Goal: Task Accomplishment & Management: Manage account settings

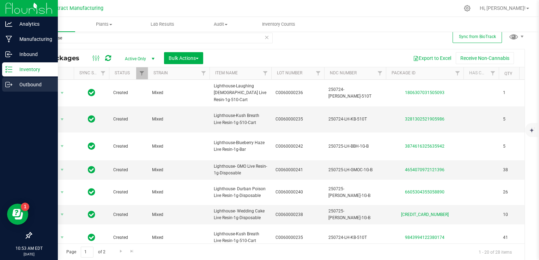
click at [8, 85] on icon at bounding box center [8, 84] width 7 height 7
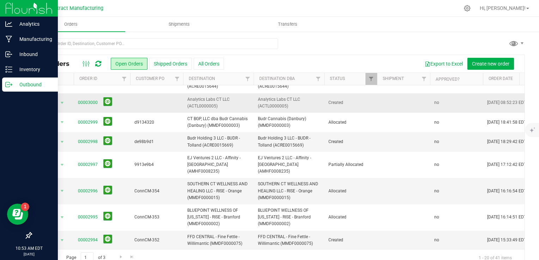
scroll to position [19, 0]
click at [87, 139] on link "00002998" at bounding box center [88, 141] width 20 height 7
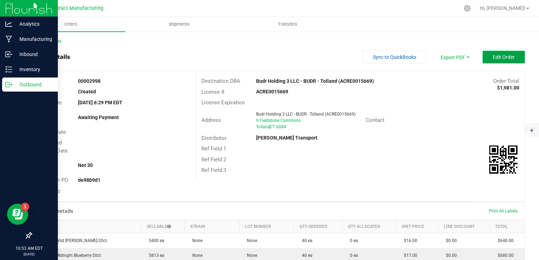
click at [493, 59] on span "Edit Order" at bounding box center [504, 57] width 22 height 6
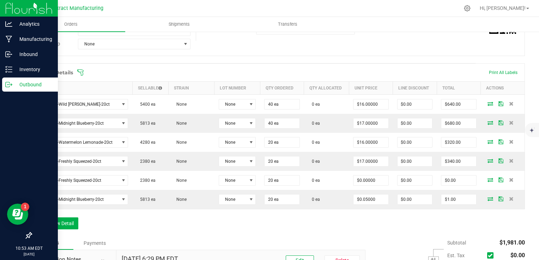
scroll to position [153, 0]
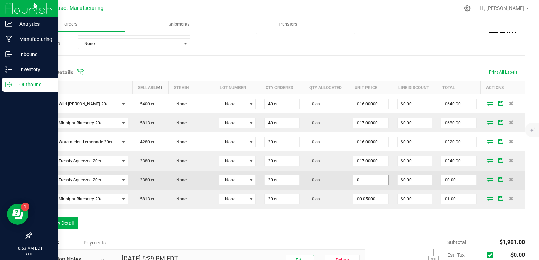
click at [367, 178] on input "0" at bounding box center [370, 180] width 35 height 10
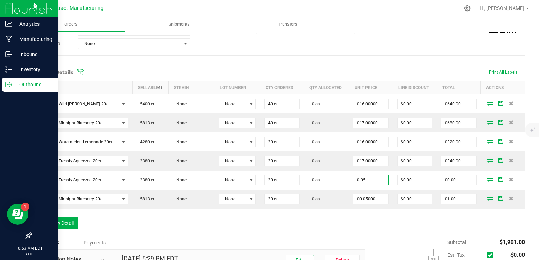
type input "$0.05000"
type input "$1.00"
click at [380, 208] on div "Order Details Print All Labels Item Sellable Strain Lot Number Qty Ordered Qty …" at bounding box center [278, 149] width 494 height 173
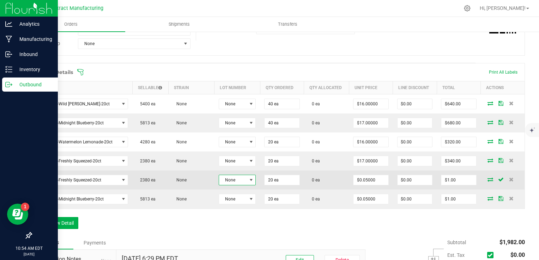
click at [242, 178] on span "None" at bounding box center [233, 180] width 28 height 10
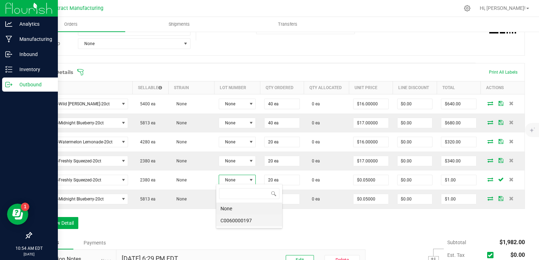
click at [246, 218] on li "C0060000197" at bounding box center [249, 221] width 66 height 12
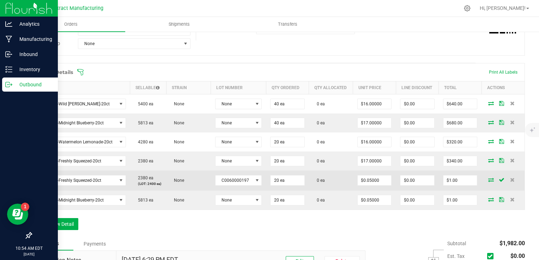
click at [488, 180] on icon at bounding box center [491, 180] width 6 height 4
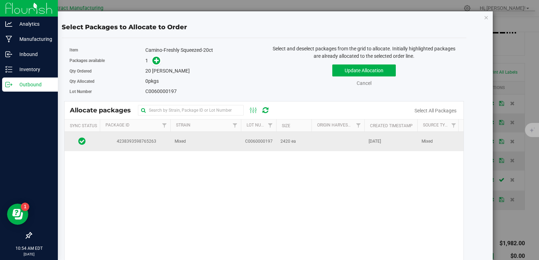
click at [347, 147] on td at bounding box center [337, 141] width 53 height 19
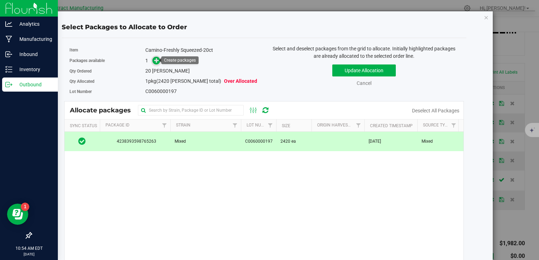
click at [156, 59] on icon at bounding box center [156, 60] width 5 height 5
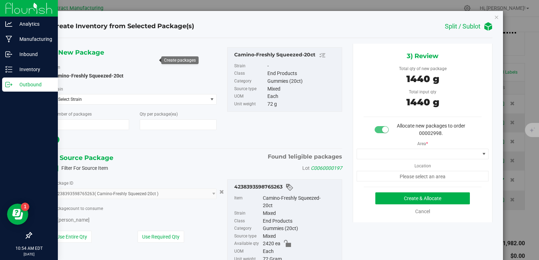
type input "1"
type input "20"
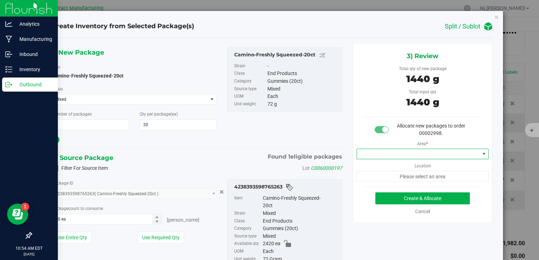
click at [415, 151] on span at bounding box center [418, 154] width 123 height 10
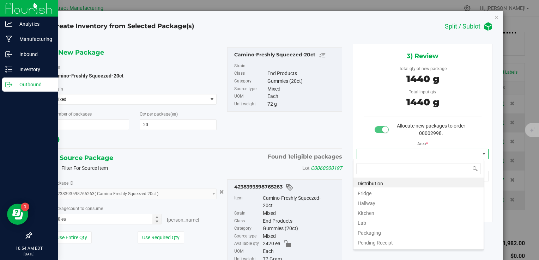
scroll to position [10, 131]
click at [400, 179] on li "Distribution" at bounding box center [418, 183] width 130 height 10
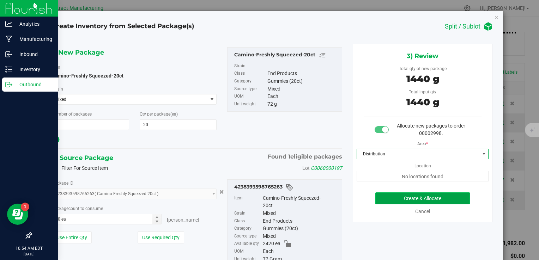
click at [404, 201] on button "Create & Allocate" at bounding box center [422, 199] width 94 height 12
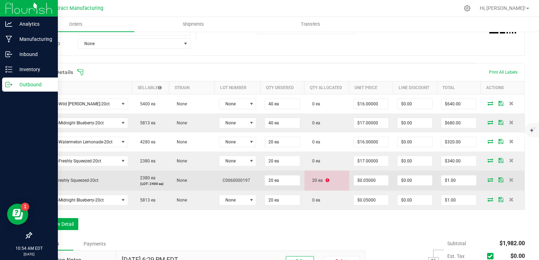
click at [325, 178] on icon at bounding box center [327, 180] width 4 height 4
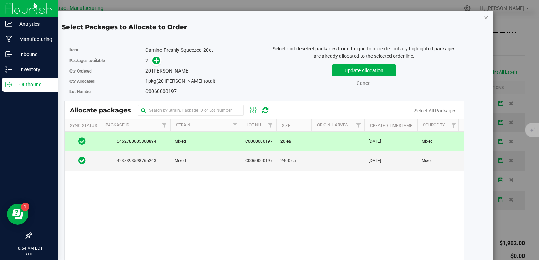
click at [484, 18] on icon "button" at bounding box center [486, 17] width 5 height 8
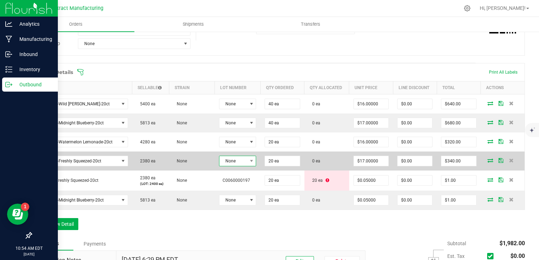
click at [241, 163] on span "None" at bounding box center [233, 161] width 28 height 10
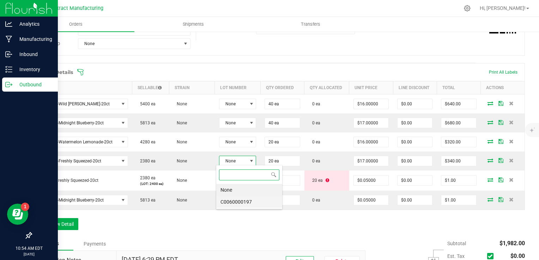
click at [246, 205] on li "C0060000197" at bounding box center [249, 202] width 66 height 12
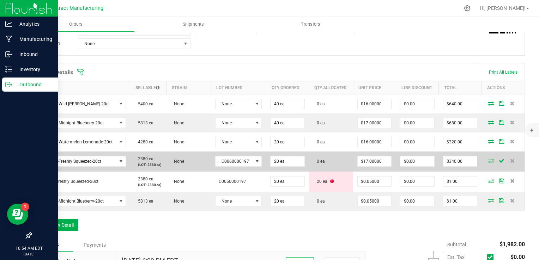
click at [488, 160] on icon at bounding box center [491, 161] width 6 height 4
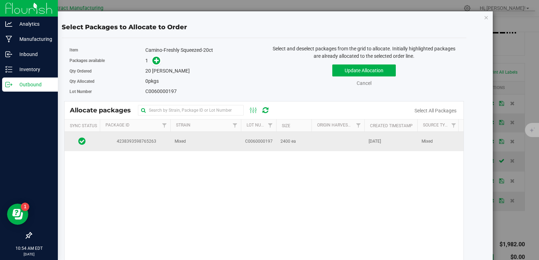
click at [356, 144] on td at bounding box center [337, 141] width 53 height 19
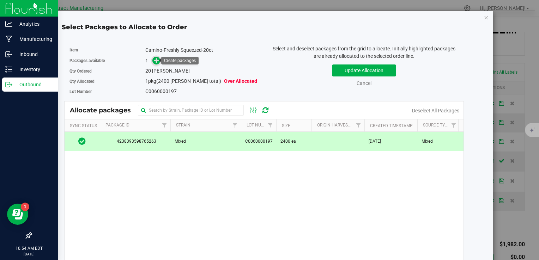
click at [157, 58] on icon at bounding box center [156, 60] width 5 height 5
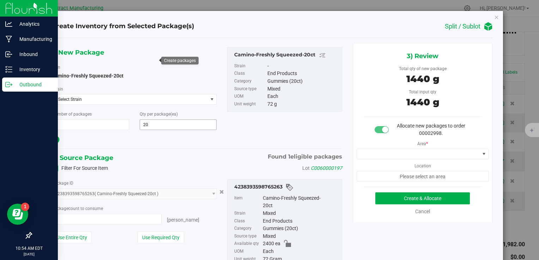
type input "20 ea"
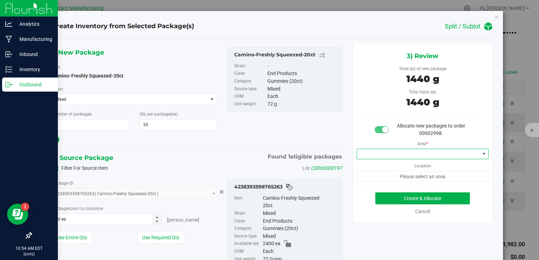
click at [388, 151] on span at bounding box center [418, 154] width 123 height 10
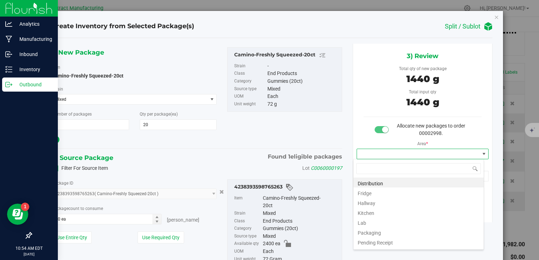
click at [388, 151] on span at bounding box center [418, 154] width 123 height 10
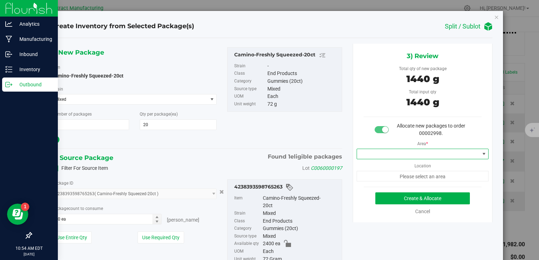
click at [384, 153] on span at bounding box center [418, 154] width 123 height 10
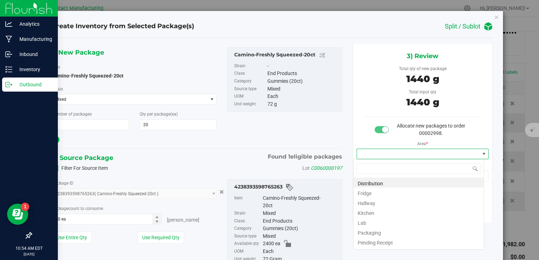
scroll to position [10, 131]
click at [380, 181] on li "Distribution" at bounding box center [418, 183] width 130 height 10
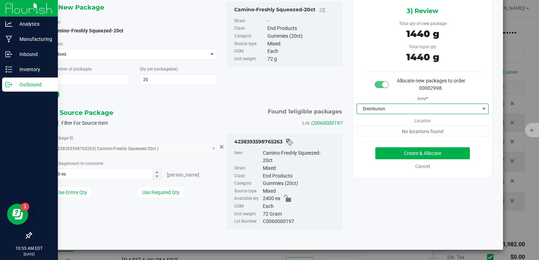
scroll to position [0, 0]
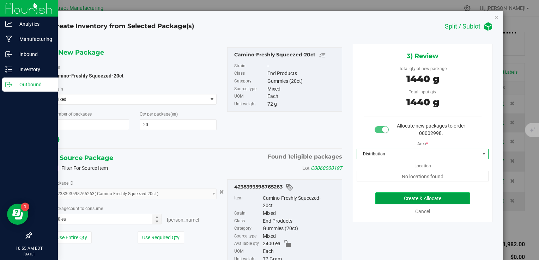
click at [380, 198] on button "Create & Allocate" at bounding box center [422, 199] width 94 height 12
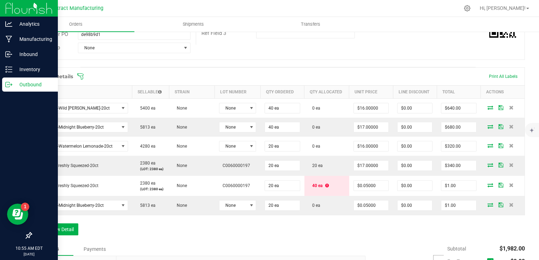
scroll to position [149, 0]
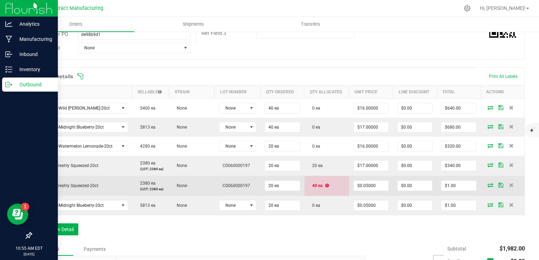
click at [325, 186] on icon at bounding box center [327, 186] width 4 height 4
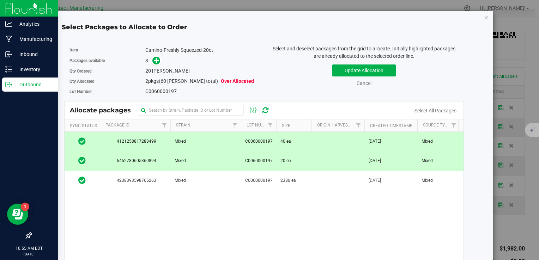
click at [507, 125] on div "Select Packages to Allocate to Order Item Camino-Freshly Squeezed-20ct Packages…" at bounding box center [272, 130] width 544 height 260
click at [484, 19] on icon "button" at bounding box center [486, 17] width 5 height 8
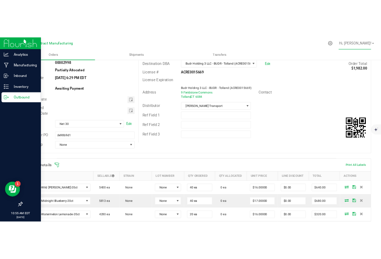
scroll to position [0, 0]
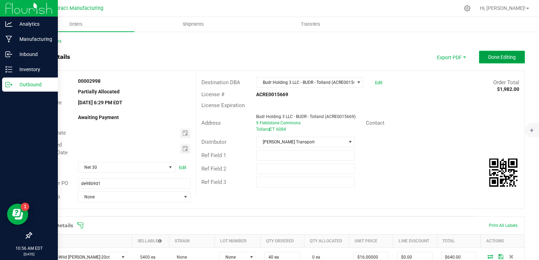
click at [491, 57] on span "Done Editing" at bounding box center [502, 57] width 28 height 6
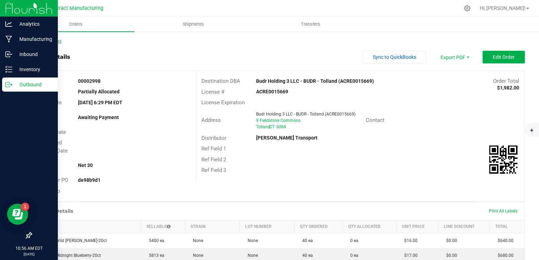
click at [43, 41] on link "Back to Orders" at bounding box center [46, 41] width 30 height 5
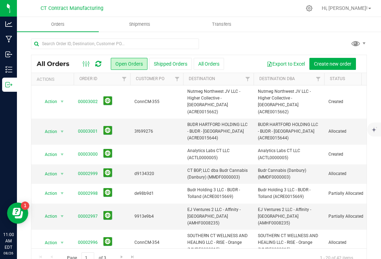
click at [269, 38] on div at bounding box center [199, 46] width 336 height 16
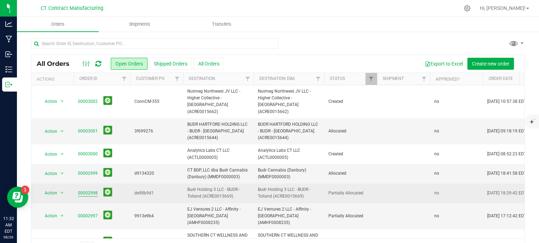
click at [90, 190] on link "00002998" at bounding box center [88, 193] width 20 height 7
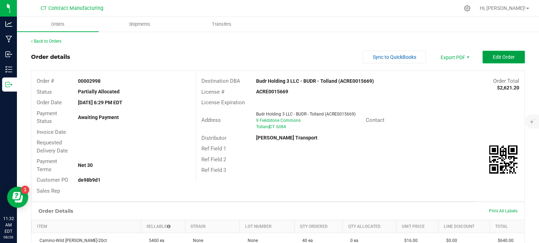
click at [380, 55] on button "Edit Order" at bounding box center [503, 57] width 42 height 13
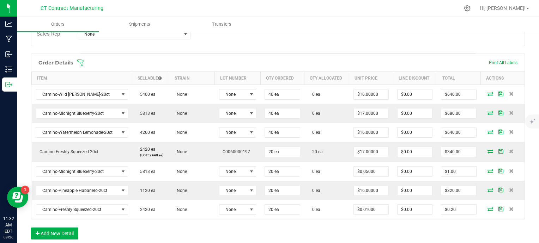
scroll to position [193, 0]
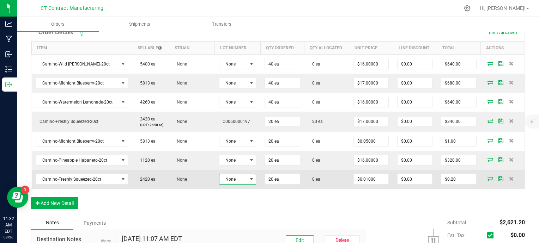
click at [236, 177] on span "None" at bounding box center [233, 180] width 28 height 10
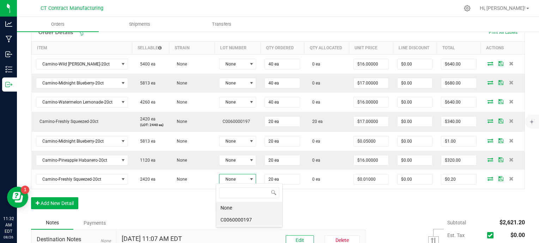
click at [239, 220] on li "C0060000197" at bounding box center [249, 220] width 66 height 12
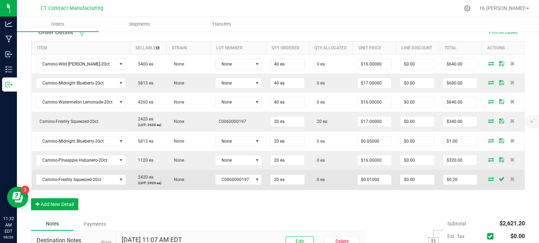
click at [380, 178] on icon at bounding box center [491, 179] width 6 height 4
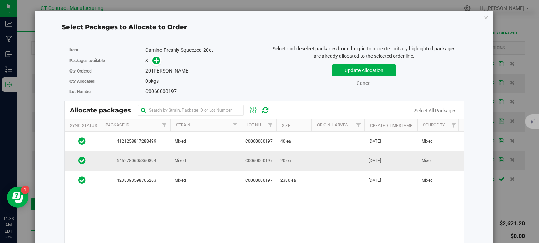
click at [341, 162] on td at bounding box center [337, 161] width 53 height 19
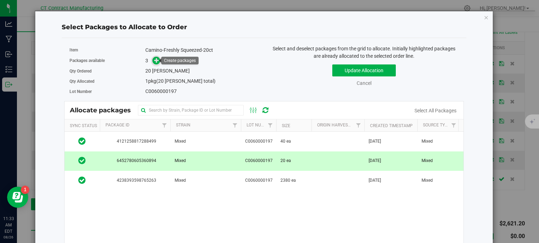
click at [156, 61] on icon at bounding box center [156, 59] width 5 height 5
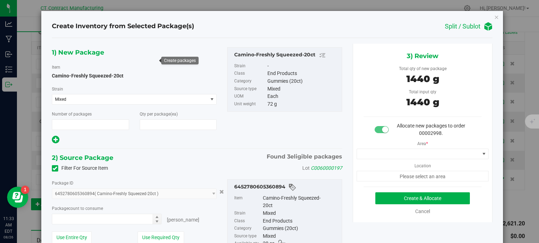
type input "1"
type input "20"
type input "20 ea"
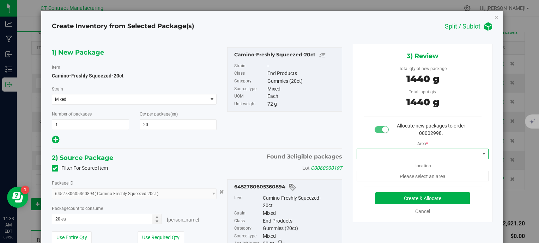
click at [380, 155] on span at bounding box center [418, 154] width 123 height 10
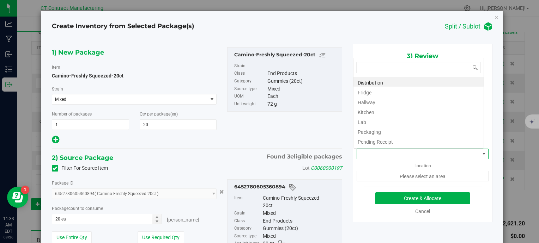
scroll to position [10, 131]
click at [380, 79] on li "Distribution" at bounding box center [418, 82] width 130 height 10
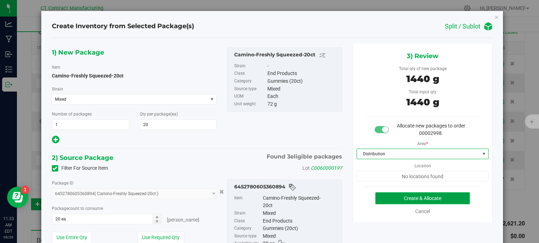
click at [380, 196] on button "Create & Allocate" at bounding box center [422, 199] width 94 height 12
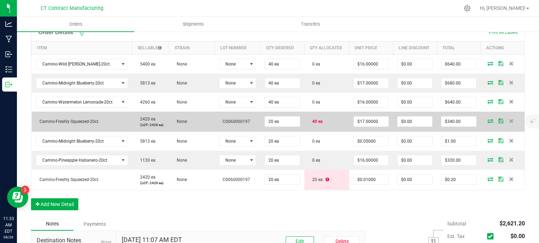
click at [313, 120] on span "40 ea" at bounding box center [316, 121] width 14 height 5
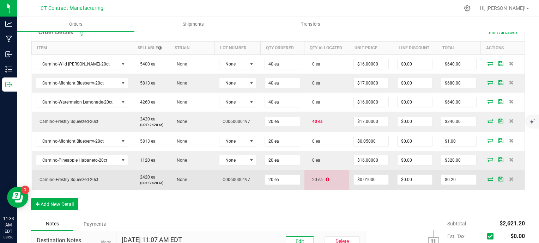
click at [238, 177] on span "C0060000197" at bounding box center [234, 179] width 31 height 5
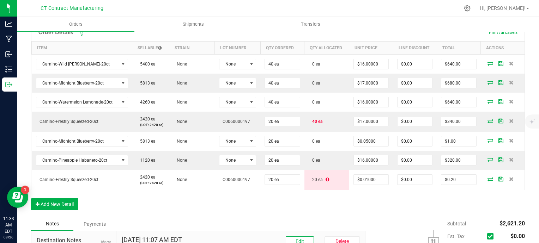
drag, startPoint x: 238, startPoint y: 177, endPoint x: 243, endPoint y: 189, distance: 13.3
click at [243, 189] on div "Order Details Print All Labels Item Sellable Strain Lot Number Qty Ordered Qty …" at bounding box center [278, 120] width 494 height 194
click at [227, 190] on div "Order Details Print All Labels Item Sellable Strain Lot Number Qty Ordered Qty …" at bounding box center [278, 120] width 494 height 194
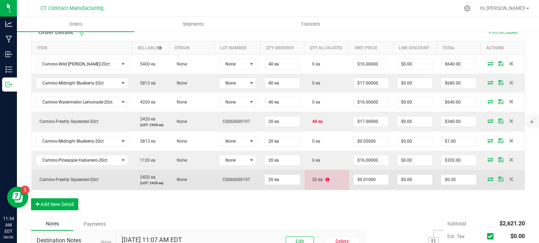
click at [325, 178] on icon at bounding box center [327, 180] width 4 height 4
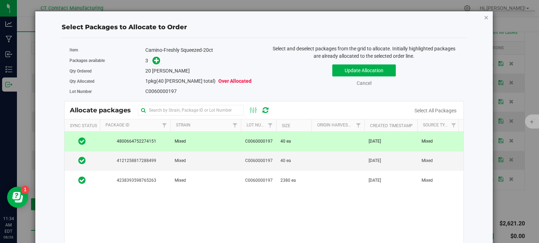
click at [380, 16] on icon "button" at bounding box center [486, 17] width 5 height 8
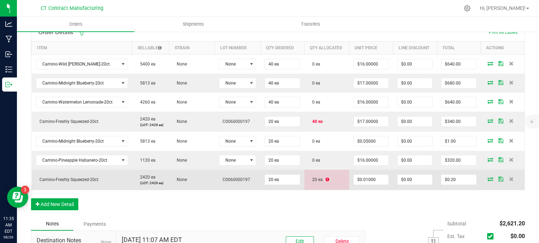
click at [380, 177] on icon at bounding box center [490, 179] width 6 height 4
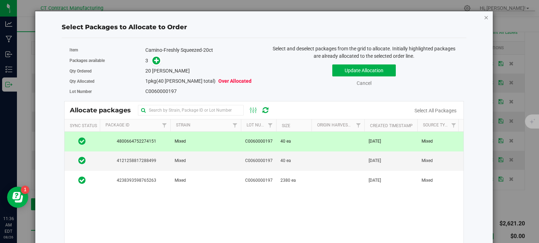
click at [380, 17] on icon "button" at bounding box center [486, 17] width 5 height 8
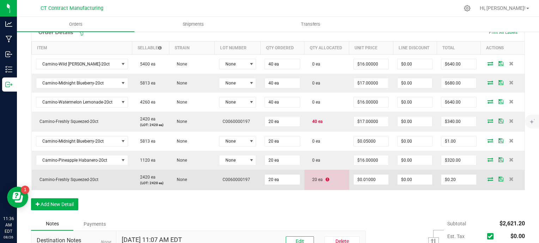
click at [231, 179] on span "C0060000197" at bounding box center [234, 179] width 31 height 5
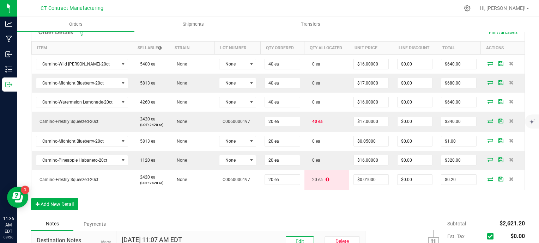
drag, startPoint x: 231, startPoint y: 179, endPoint x: 237, endPoint y: 192, distance: 13.6
click at [237, 192] on div "Order Details Print All Labels Item Sellable Strain Lot Number Qty Ordered Qty …" at bounding box center [278, 120] width 494 height 194
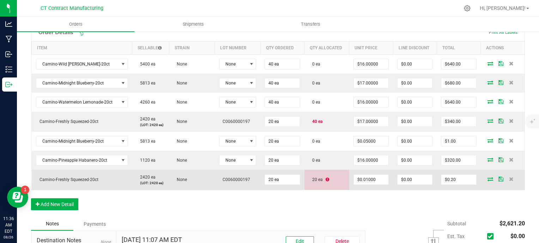
click at [49, 177] on span "Camino-Freshly Squeezed-20ct" at bounding box center [67, 179] width 62 height 5
copy span "Camino-Freshly Squeezed-20ct"
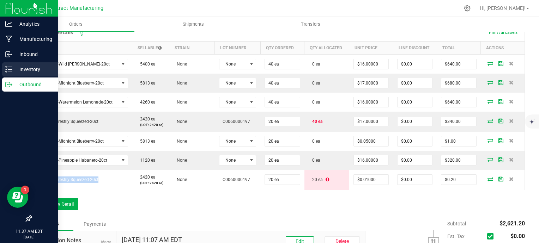
click at [12, 67] on p "Inventory" at bounding box center [33, 69] width 42 height 8
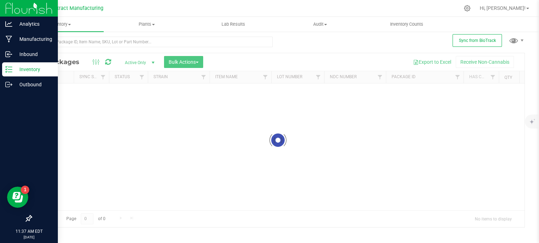
scroll to position [3, 0]
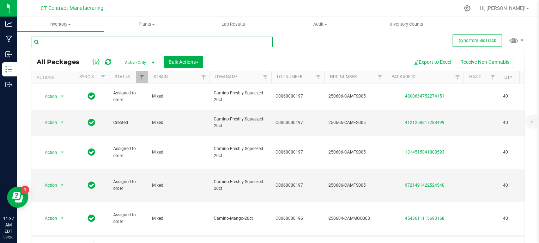
click at [114, 43] on input "text" at bounding box center [152, 42] width 242 height 11
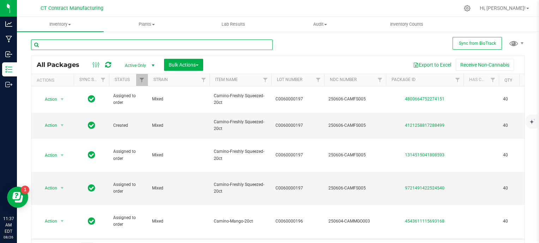
paste input "Camino-Freshly Squeezed-20ct"
type input "Camino-Freshly Squeezed-20ct"
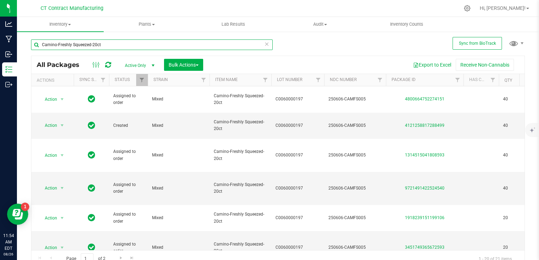
click at [105, 43] on input "Camino-Freshly Squeezed-20ct" at bounding box center [152, 44] width 242 height 11
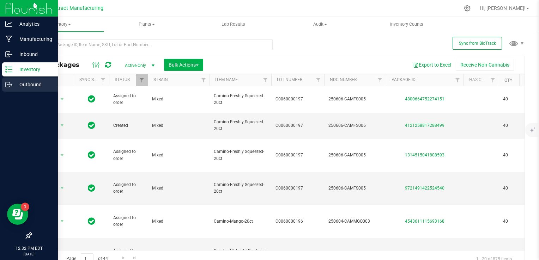
click at [12, 83] on p "Outbound" at bounding box center [33, 84] width 42 height 8
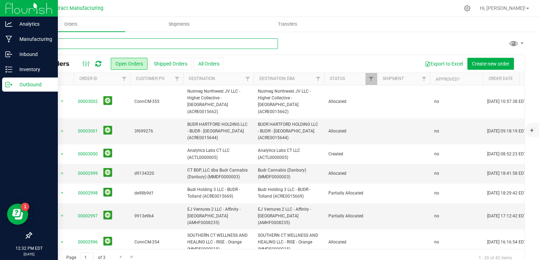
click at [86, 44] on input "text" at bounding box center [154, 43] width 247 height 11
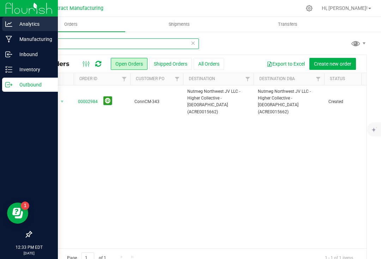
type input "2984"
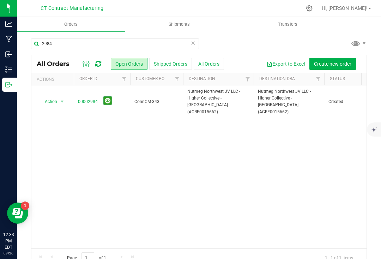
click at [227, 131] on div "Action Action Cancel order Change facility Clone order Edit order Mark as fully…" at bounding box center [198, 166] width 335 height 163
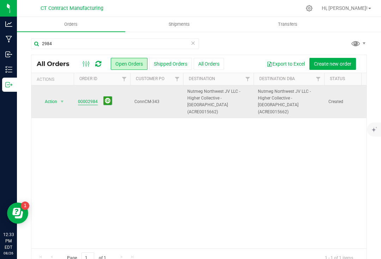
click at [85, 98] on link "00002984" at bounding box center [88, 101] width 20 height 7
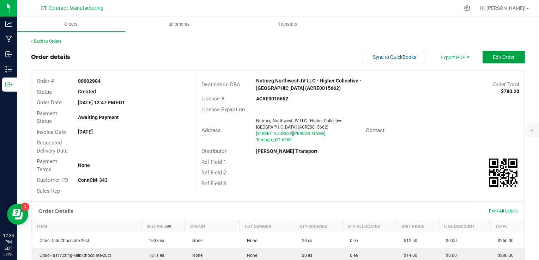
click at [380, 55] on span "Edit Order" at bounding box center [504, 57] width 22 height 6
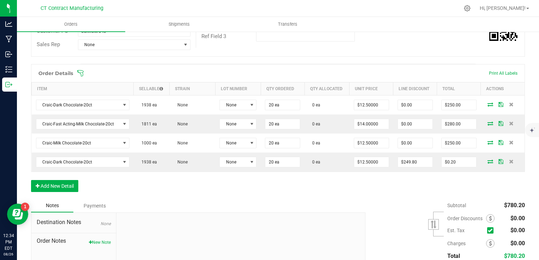
scroll to position [153, 0]
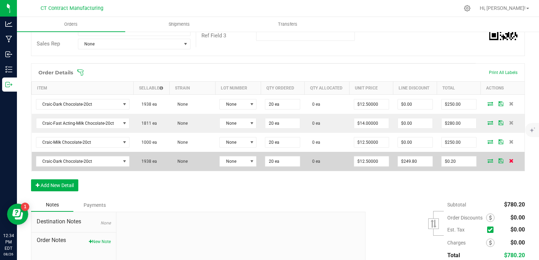
click at [380, 161] on icon at bounding box center [511, 161] width 5 height 4
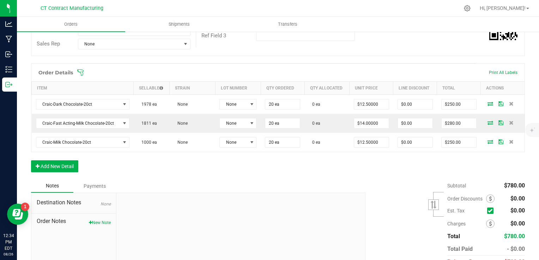
scroll to position [186, 0]
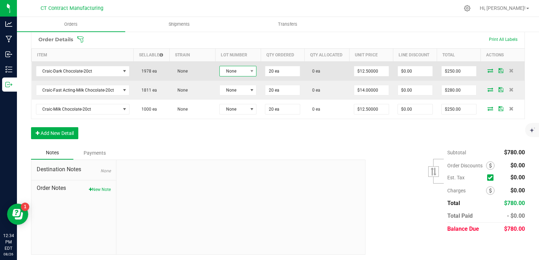
click at [237, 67] on span "None" at bounding box center [234, 71] width 28 height 10
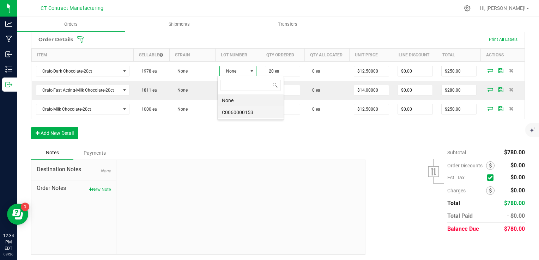
click at [254, 112] on li "C0060000153" at bounding box center [251, 112] width 66 height 12
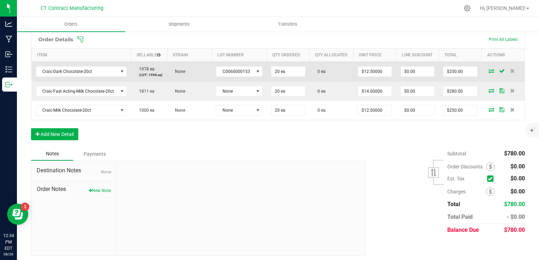
click at [380, 70] on icon at bounding box center [491, 71] width 6 height 4
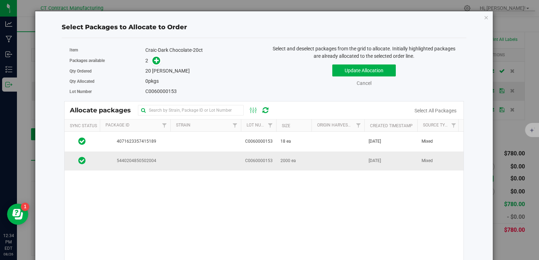
click at [271, 160] on span "C0060000153" at bounding box center [259, 161] width 28 height 7
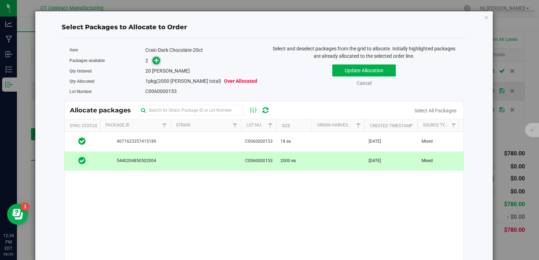
click at [156, 59] on icon at bounding box center [156, 59] width 5 height 5
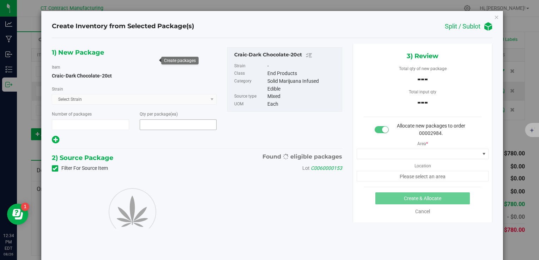
type input "1"
type input "20"
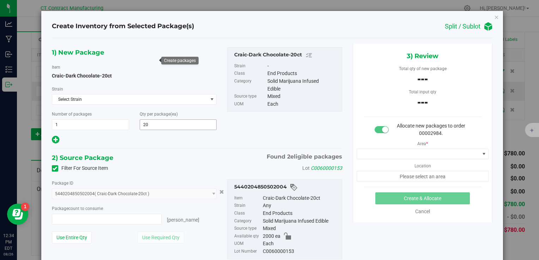
type input "0 ea"
type input "0"
click at [106, 222] on span "0 ea 0" at bounding box center [107, 219] width 110 height 11
type input "20"
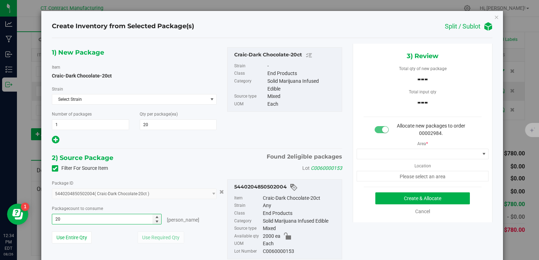
click at [169, 159] on div "2) Source Package Found 2 eligible packages" at bounding box center [197, 158] width 290 height 11
type input "20 ea"
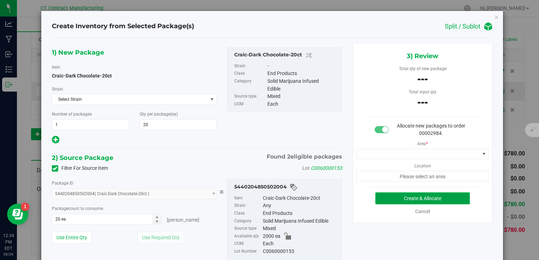
click at [380, 197] on button "Create & Allocate" at bounding box center [422, 199] width 94 height 12
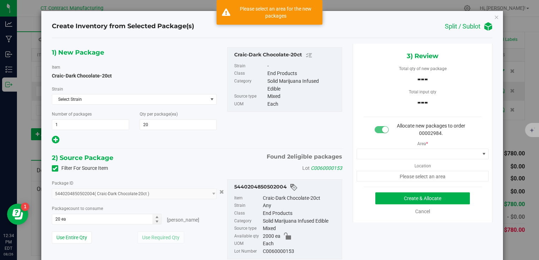
click at [380, 147] on div "Area * Location Please select an area" at bounding box center [422, 159] width 139 height 44
click at [380, 152] on span at bounding box center [418, 154] width 123 height 10
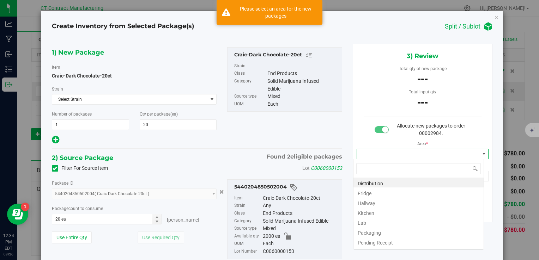
scroll to position [10, 131]
click at [380, 181] on li "Distribution" at bounding box center [418, 183] width 130 height 10
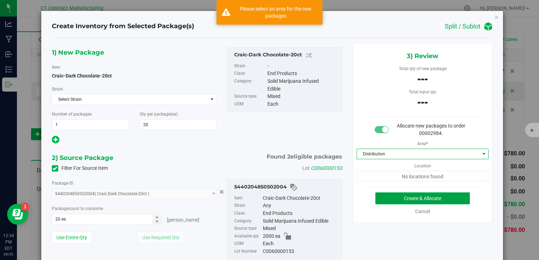
click at [380, 200] on button "Create & Allocate" at bounding box center [422, 199] width 94 height 12
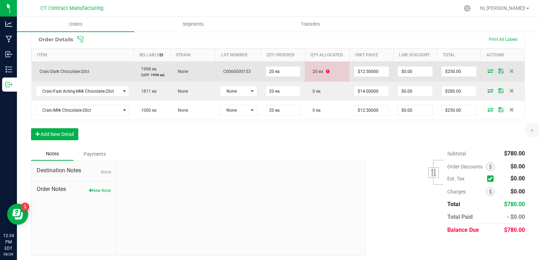
click at [326, 72] on icon at bounding box center [328, 71] width 4 height 4
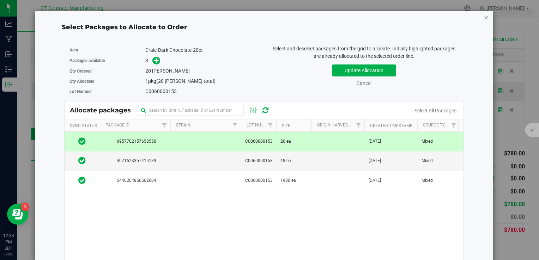
click at [380, 16] on icon "button" at bounding box center [486, 17] width 5 height 8
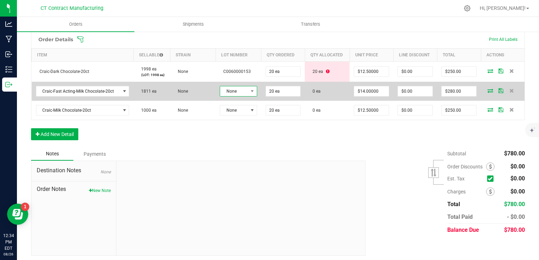
click at [236, 95] on span "None" at bounding box center [234, 91] width 28 height 10
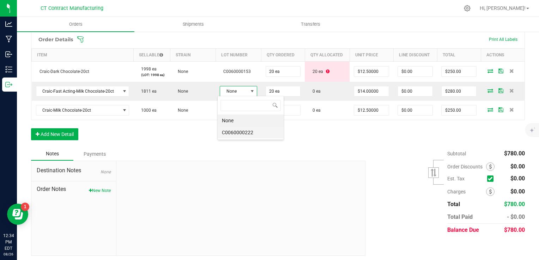
click at [246, 130] on li "C0060000222" at bounding box center [251, 133] width 66 height 12
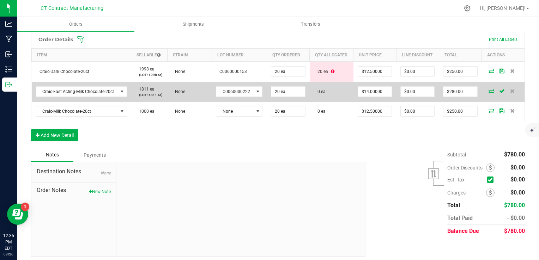
click at [380, 91] on icon at bounding box center [491, 91] width 6 height 4
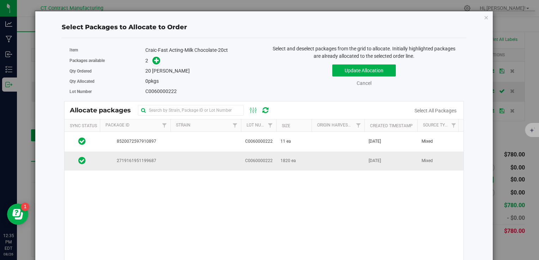
click at [264, 161] on span "C0060000222" at bounding box center [259, 161] width 28 height 7
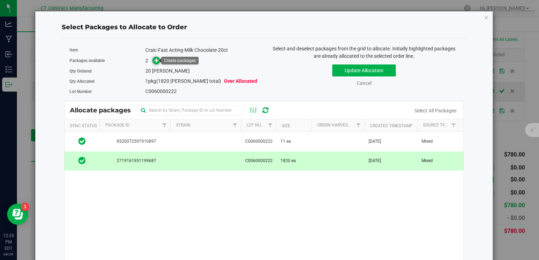
click at [152, 58] on span at bounding box center [156, 60] width 8 height 8
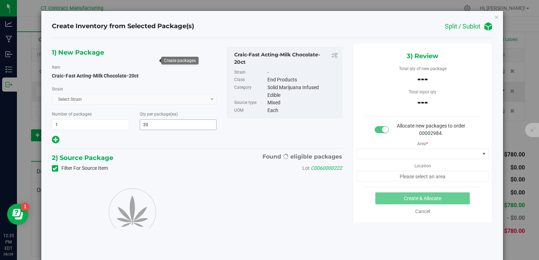
type input "20"
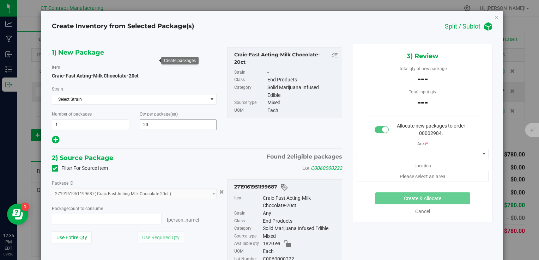
type input "0 ea"
type input "0"
click at [92, 221] on span "0 ea 0" at bounding box center [107, 219] width 110 height 11
type input "20"
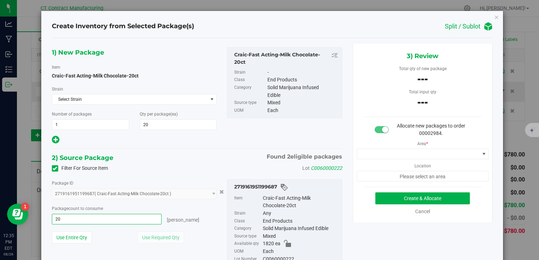
click at [145, 150] on div "1) New Package Item Craic-Fast Acting-Milk Chocolate-20ct Strain Select Strain …" at bounding box center [197, 163] width 301 height 238
type input "20 ea"
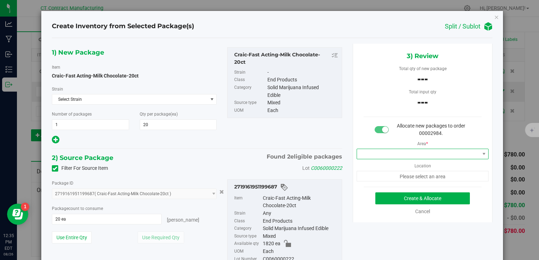
click at [380, 152] on span at bounding box center [418, 154] width 123 height 10
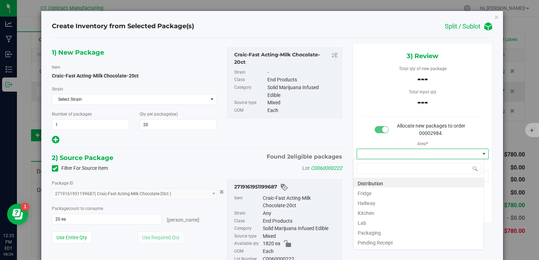
scroll to position [10, 131]
click at [380, 180] on li "Distribution" at bounding box center [418, 183] width 130 height 10
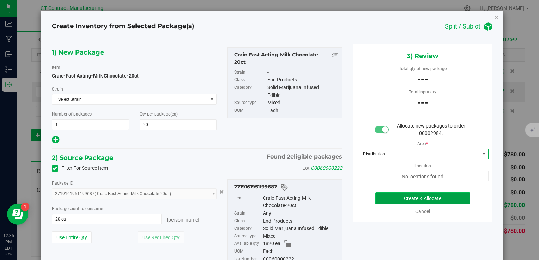
click at [380, 200] on button "Create & Allocate" at bounding box center [422, 199] width 94 height 12
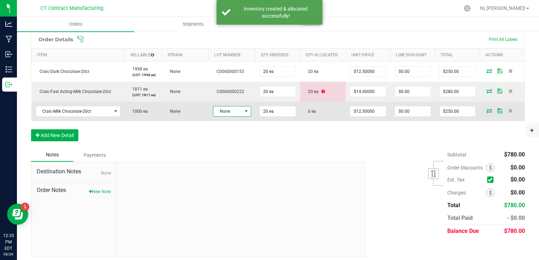
click at [243, 109] on span at bounding box center [246, 112] width 6 height 6
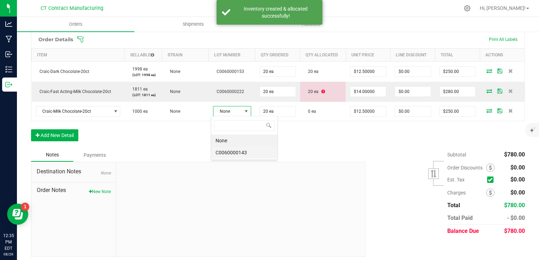
click at [248, 151] on li "C0060000143" at bounding box center [244, 153] width 66 height 12
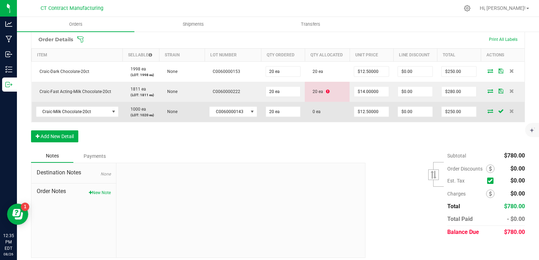
click at [380, 109] on span at bounding box center [490, 111] width 11 height 4
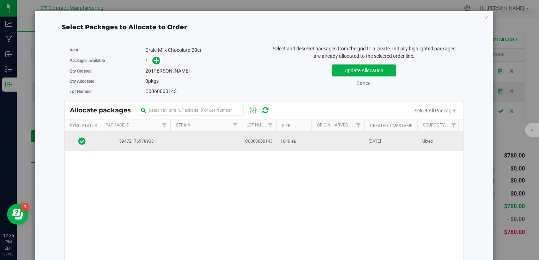
click at [314, 146] on td at bounding box center [337, 141] width 53 height 19
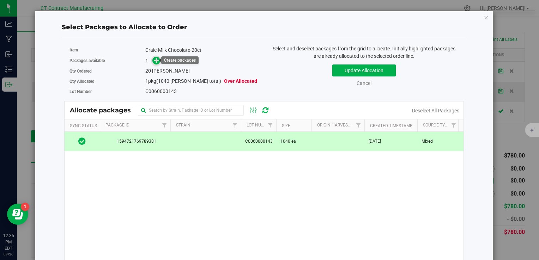
click at [152, 61] on span at bounding box center [156, 60] width 8 height 8
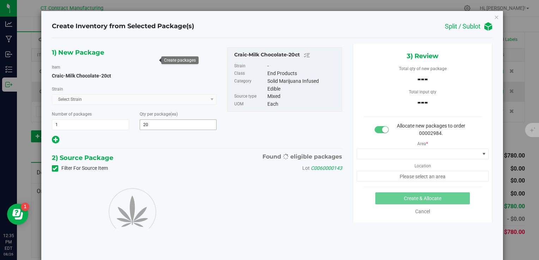
type input "20"
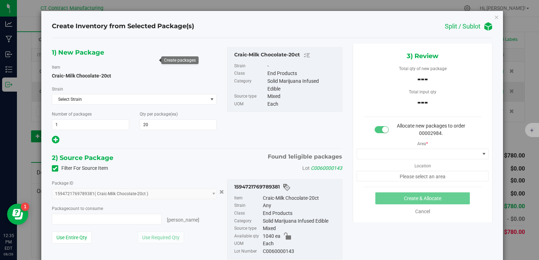
type input "0 ea"
type input "0"
click at [130, 217] on span "0 ea 0" at bounding box center [107, 219] width 110 height 11
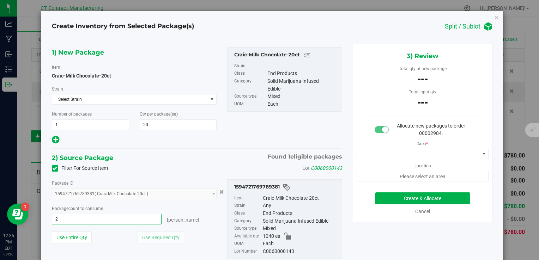
type input "20"
click at [209, 145] on div "1) New Package Item Craic-Milk Chocolate-20ct Strain Select Strain Select Strai…" at bounding box center [197, 159] width 301 height 231
type input "20 ea"
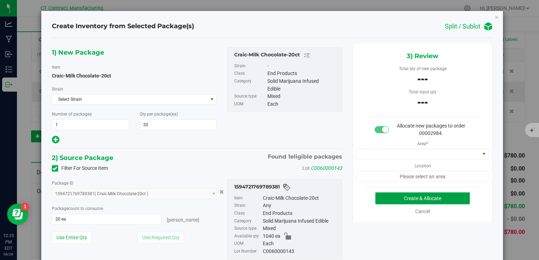
click at [380, 196] on button "Create & Allocate" at bounding box center [422, 199] width 94 height 12
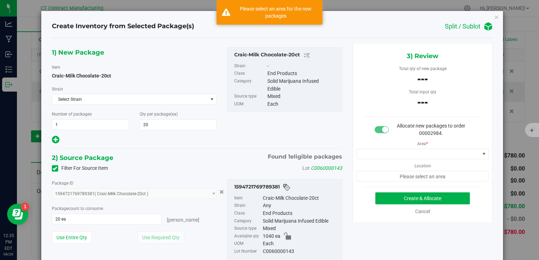
click at [380, 160] on div "Area * Location Please select an area" at bounding box center [422, 159] width 139 height 44
click at [380, 158] on span at bounding box center [418, 154] width 123 height 10
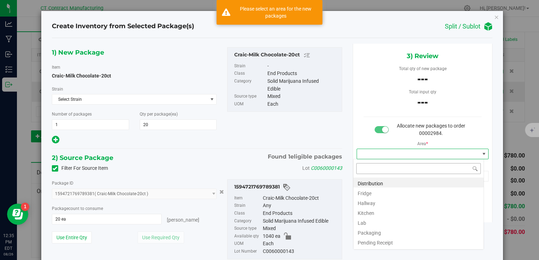
scroll to position [10, 131]
click at [380, 181] on li "Distribution" at bounding box center [418, 183] width 130 height 10
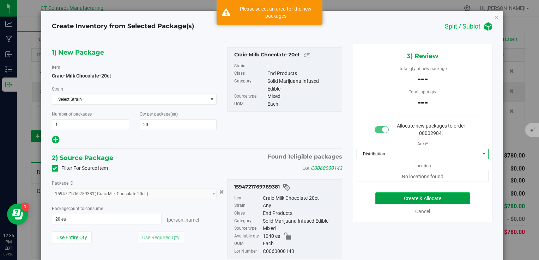
click at [380, 202] on button "Create & Allocate" at bounding box center [422, 199] width 94 height 12
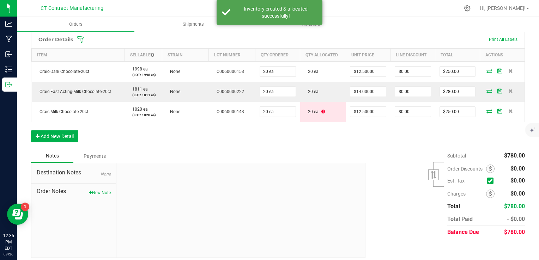
click at [315, 134] on div "Order Details Print All Labels Item Sellable Strain Lot Number Qty Ordered Qty …" at bounding box center [278, 89] width 494 height 119
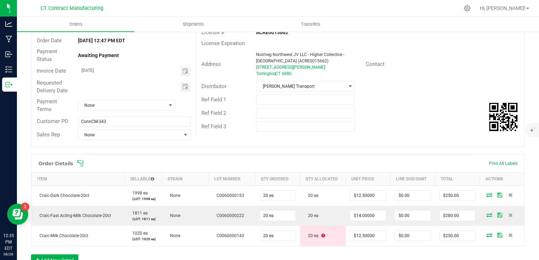
scroll to position [59, 0]
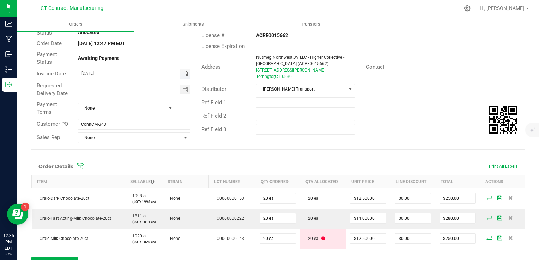
click at [182, 75] on span "Toggle calendar" at bounding box center [185, 74] width 6 height 6
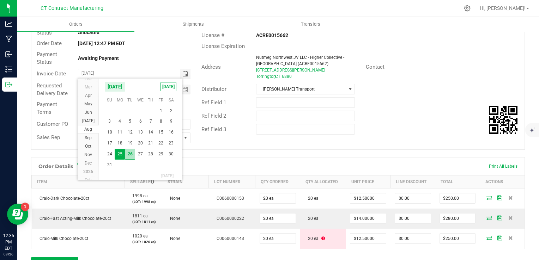
click at [131, 151] on span "26" at bounding box center [130, 154] width 10 height 11
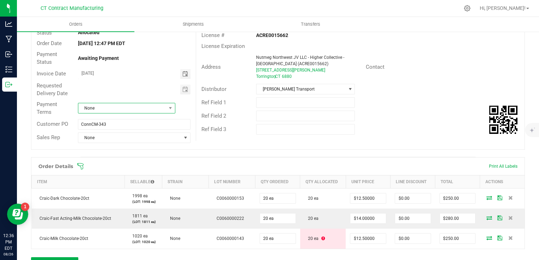
click at [117, 108] on span "None" at bounding box center [122, 108] width 88 height 10
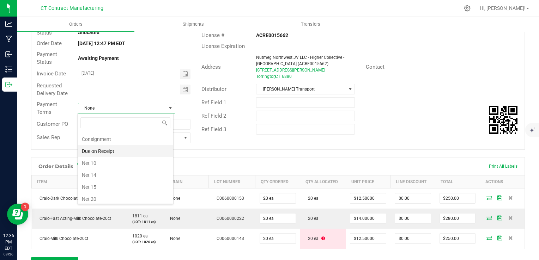
click at [116, 152] on li "Due on Receipt" at bounding box center [126, 151] width 96 height 12
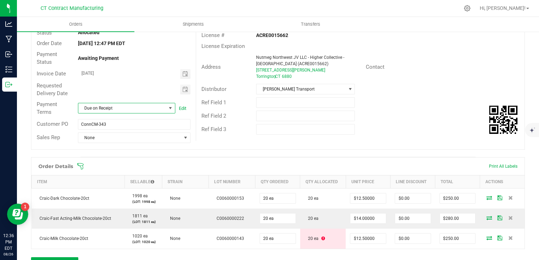
click at [225, 160] on div "Order Details Print All Labels" at bounding box center [277, 167] width 493 height 18
click at [182, 73] on span "Toggle calendar" at bounding box center [185, 74] width 6 height 6
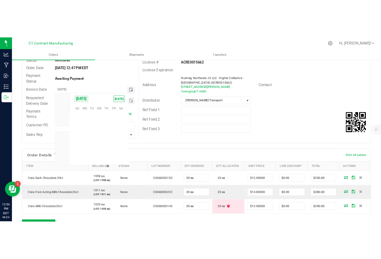
scroll to position [114296, 0]
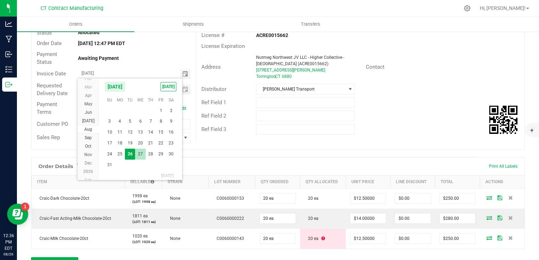
click at [141, 153] on span "27" at bounding box center [140, 154] width 10 height 11
type input "08/27/2025"
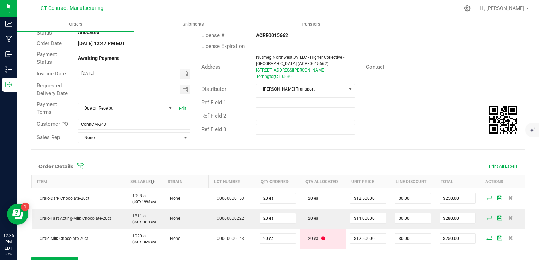
click at [215, 155] on div "Order details Export PDF Done Editing Order # 00002984 Status Allocated Order D…" at bounding box center [278, 188] width 494 height 393
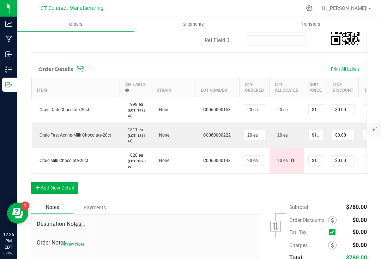
scroll to position [260, 0]
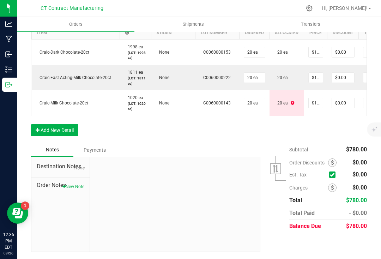
click at [288, 122] on div "Order Details Print All Labels Item Sellable Strain Lot Number Qty Ordered Qty …" at bounding box center [199, 72] width 336 height 141
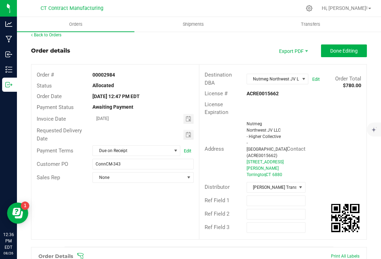
scroll to position [0, 0]
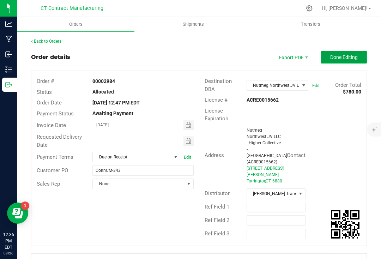
click at [333, 59] on span "Done Editing" at bounding box center [344, 57] width 28 height 6
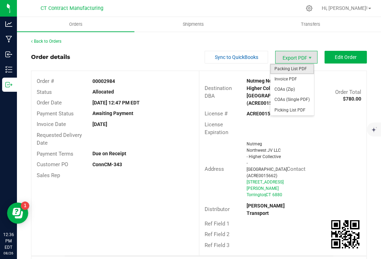
click at [289, 69] on span "Packing List PDF" at bounding box center [292, 69] width 44 height 10
click at [292, 79] on span "Invoice PDF" at bounding box center [292, 79] width 44 height 10
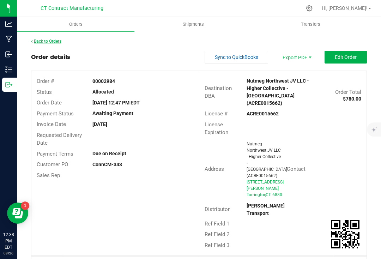
click at [53, 41] on link "Back to Orders" at bounding box center [46, 41] width 30 height 5
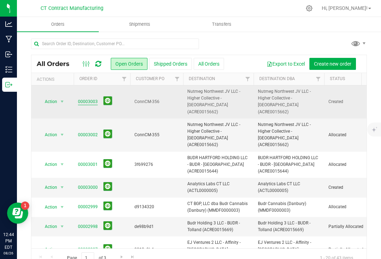
click at [86, 98] on link "00003003" at bounding box center [88, 101] width 20 height 7
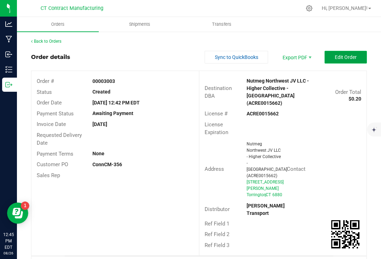
click at [337, 56] on span "Edit Order" at bounding box center [346, 57] width 22 height 6
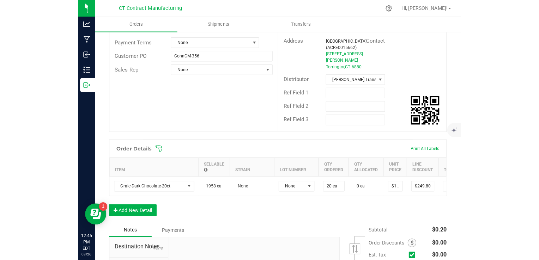
scroll to position [131, 0]
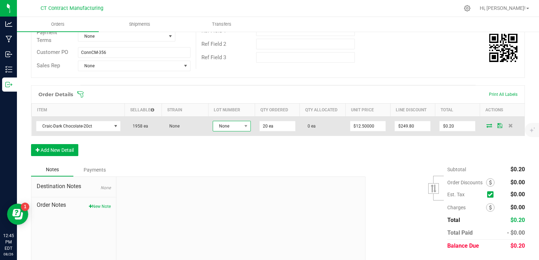
click at [242, 129] on span at bounding box center [246, 126] width 9 height 10
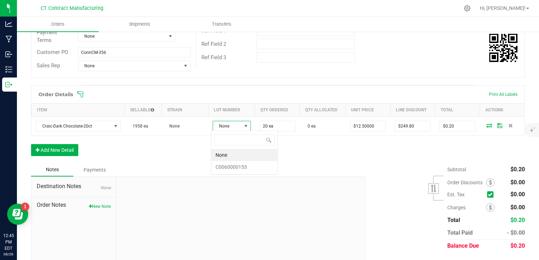
scroll to position [10, 38]
click at [239, 164] on li "C0060000153" at bounding box center [244, 167] width 66 height 12
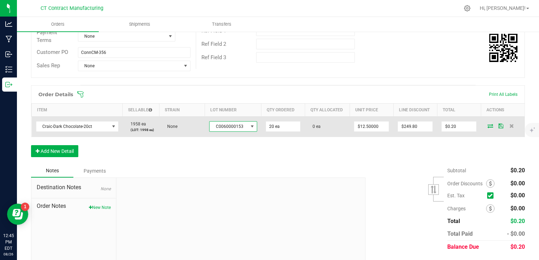
click at [380, 124] on icon at bounding box center [490, 126] width 6 height 4
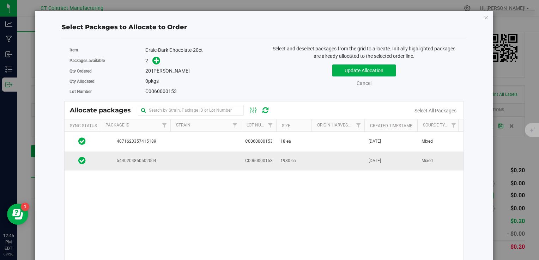
click at [302, 159] on td "1980 ea" at bounding box center [293, 161] width 35 height 19
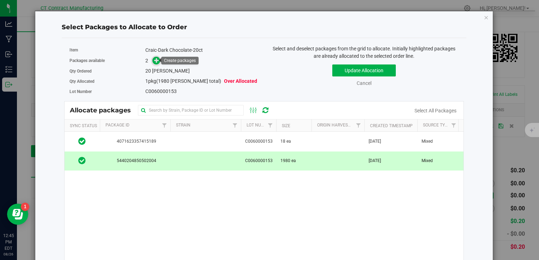
click at [156, 58] on icon at bounding box center [156, 60] width 5 height 5
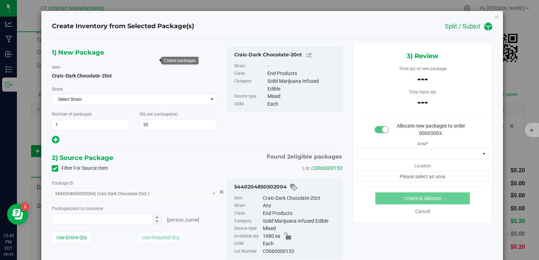
type input "0 ea"
click at [380, 157] on span at bounding box center [418, 154] width 123 height 10
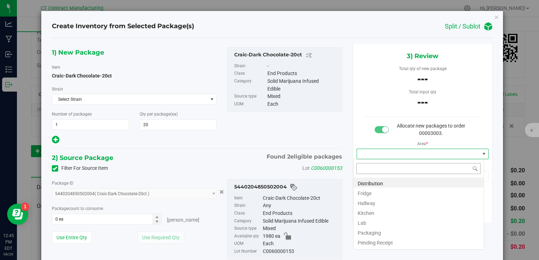
scroll to position [10, 131]
click at [380, 180] on li "Distribution" at bounding box center [418, 183] width 130 height 10
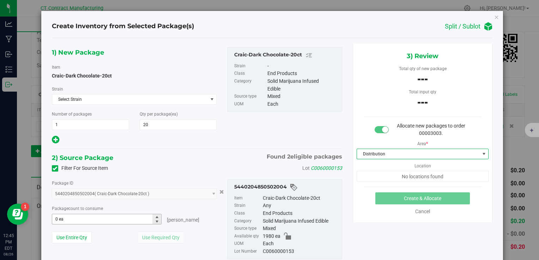
click at [97, 219] on span "0 ea 0" at bounding box center [107, 219] width 110 height 11
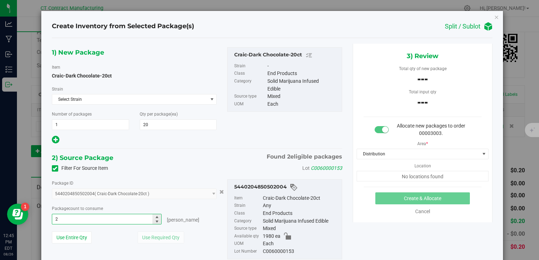
type input "20"
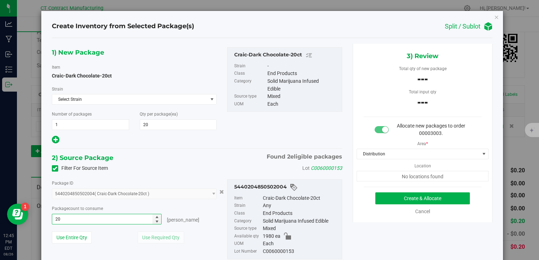
type input "20 ea"
click at [215, 140] on div "1) New Package Item Craic-Dark Chocolate-20ct Strain Select Strain Select Strai…" at bounding box center [135, 96] width 176 height 98
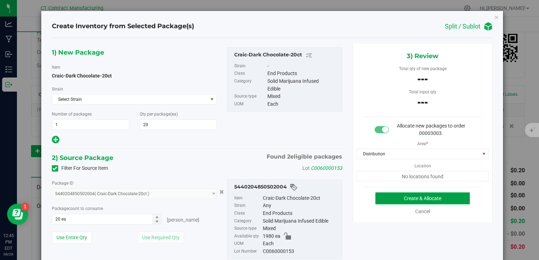
click at [380, 197] on button "Create & Allocate" at bounding box center [422, 199] width 94 height 12
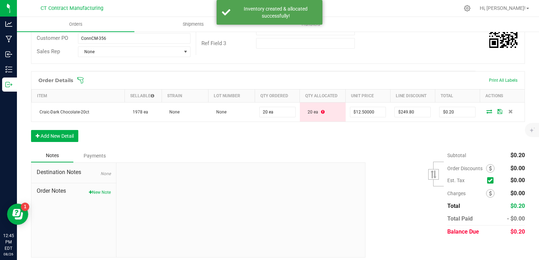
scroll to position [145, 0]
click at [103, 189] on button "New Note" at bounding box center [100, 192] width 22 height 6
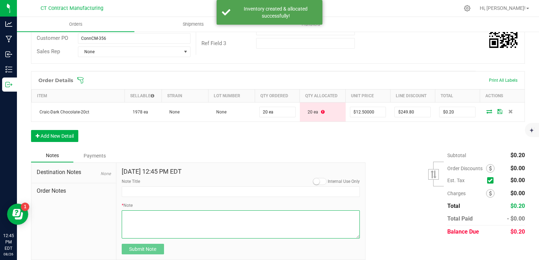
click at [159, 220] on textarea "* Note" at bounding box center [241, 224] width 238 height 28
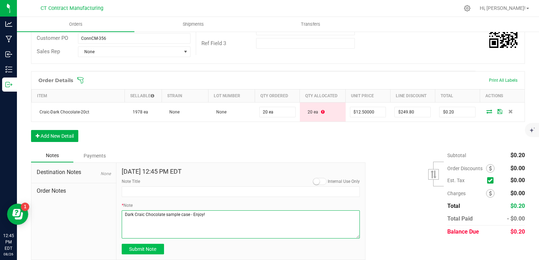
type textarea "Dark Craic Chocolate sample case - Enjoy!"
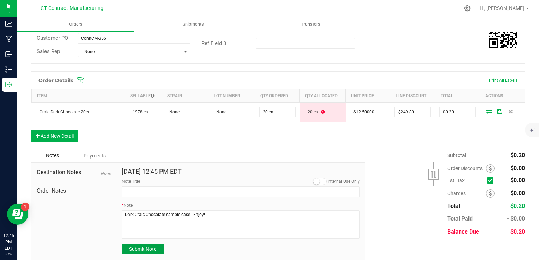
click at [152, 248] on span "Submit Note" at bounding box center [142, 249] width 27 height 6
type input "8/26/2025 12:45 PM EDT"
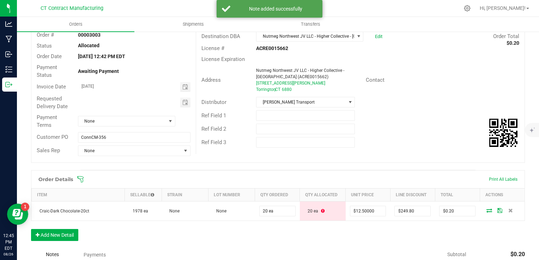
scroll to position [45, 0]
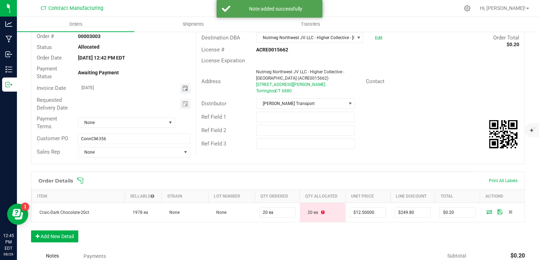
click at [182, 88] on span "Toggle calendar" at bounding box center [185, 89] width 6 height 6
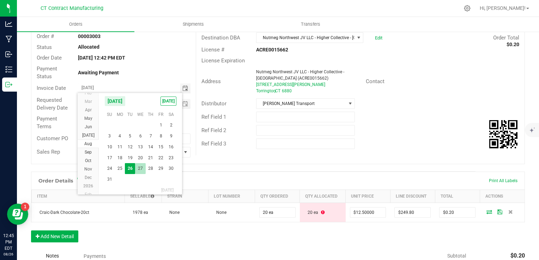
click at [137, 168] on span "27" at bounding box center [140, 168] width 10 height 11
type input "08/27/2025"
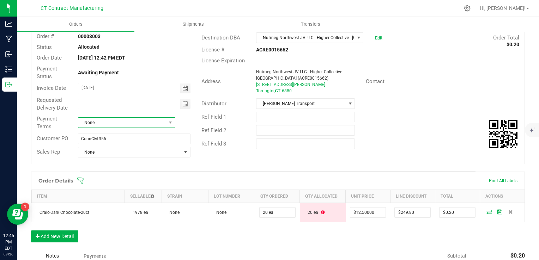
click at [130, 124] on span "None" at bounding box center [122, 123] width 88 height 10
click at [117, 153] on li "Due on Receipt" at bounding box center [126, 154] width 96 height 12
click at [180, 167] on div "Order details Export PDF Done Editing Order # 00003003 Status Allocated Order D…" at bounding box center [278, 182] width 494 height 352
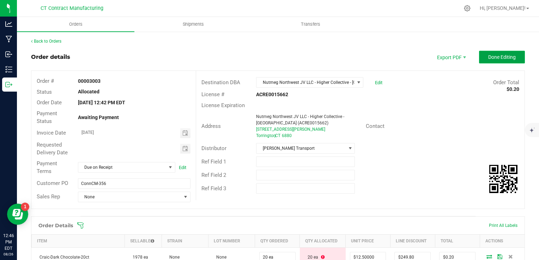
click at [380, 59] on span "Done Editing" at bounding box center [502, 57] width 28 height 6
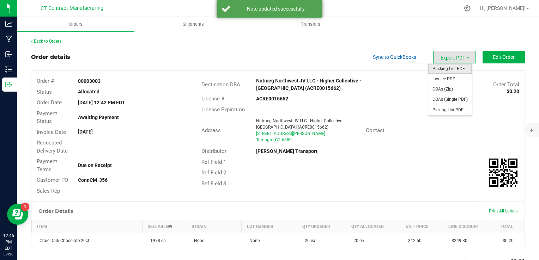
click at [380, 68] on span "Packing List PDF" at bounding box center [450, 69] width 44 height 10
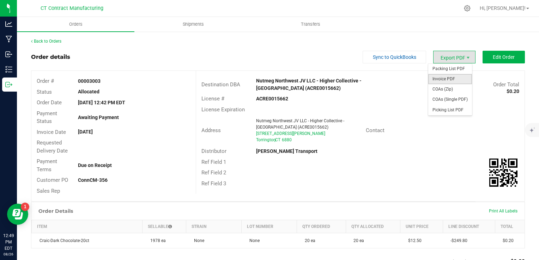
click at [380, 77] on span "Invoice PDF" at bounding box center [450, 79] width 44 height 10
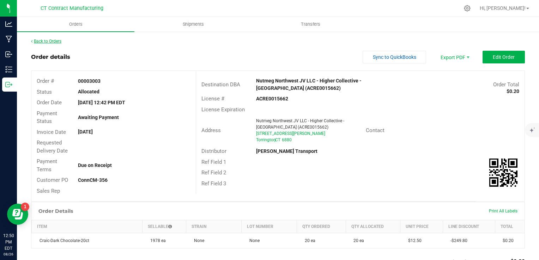
click at [57, 40] on link "Back to Orders" at bounding box center [46, 41] width 30 height 5
